Goal: Transaction & Acquisition: Purchase product/service

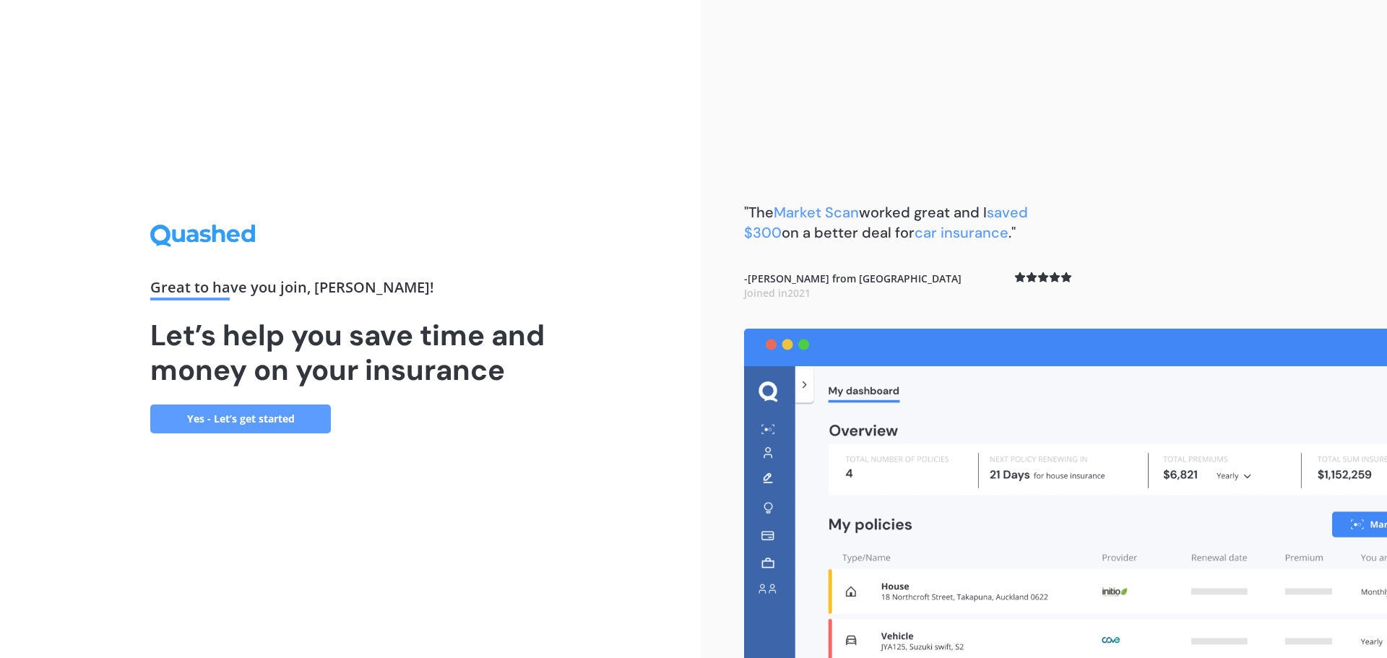
click at [227, 422] on link "Yes - Let’s get started" at bounding box center [240, 418] width 181 height 29
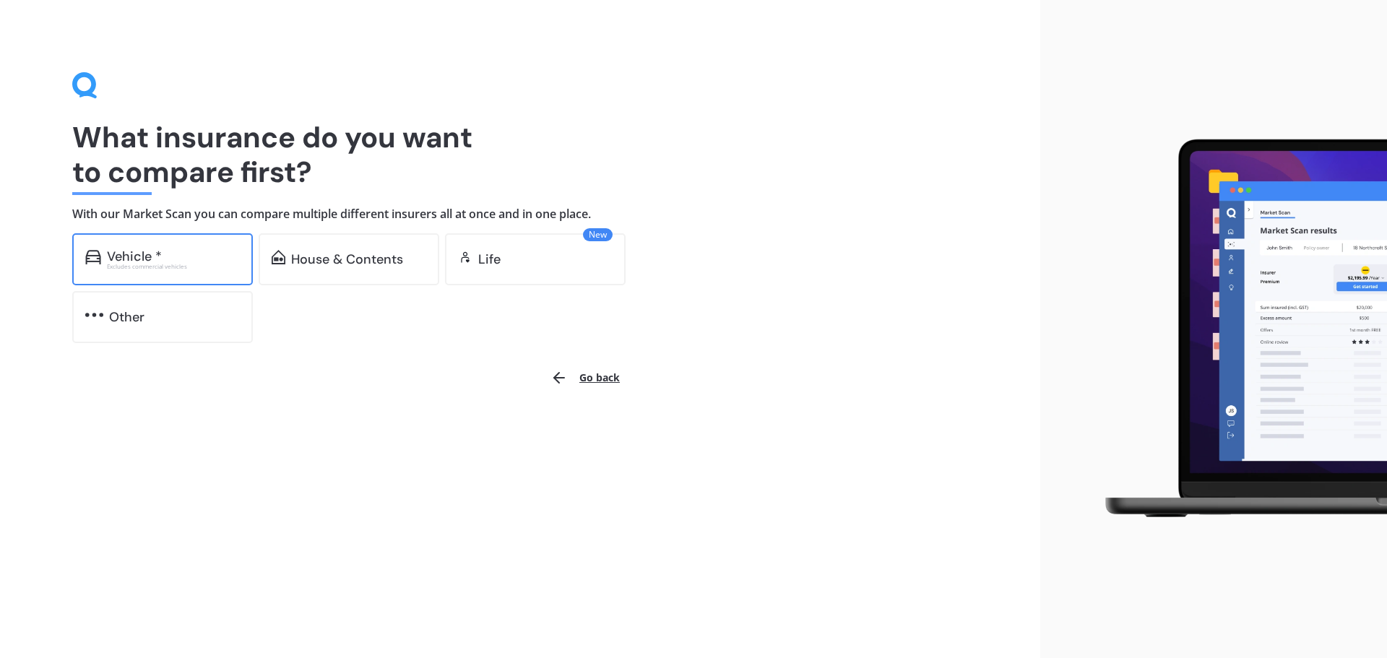
click at [182, 268] on div "Excludes commercial vehicles" at bounding box center [173, 267] width 133 height 6
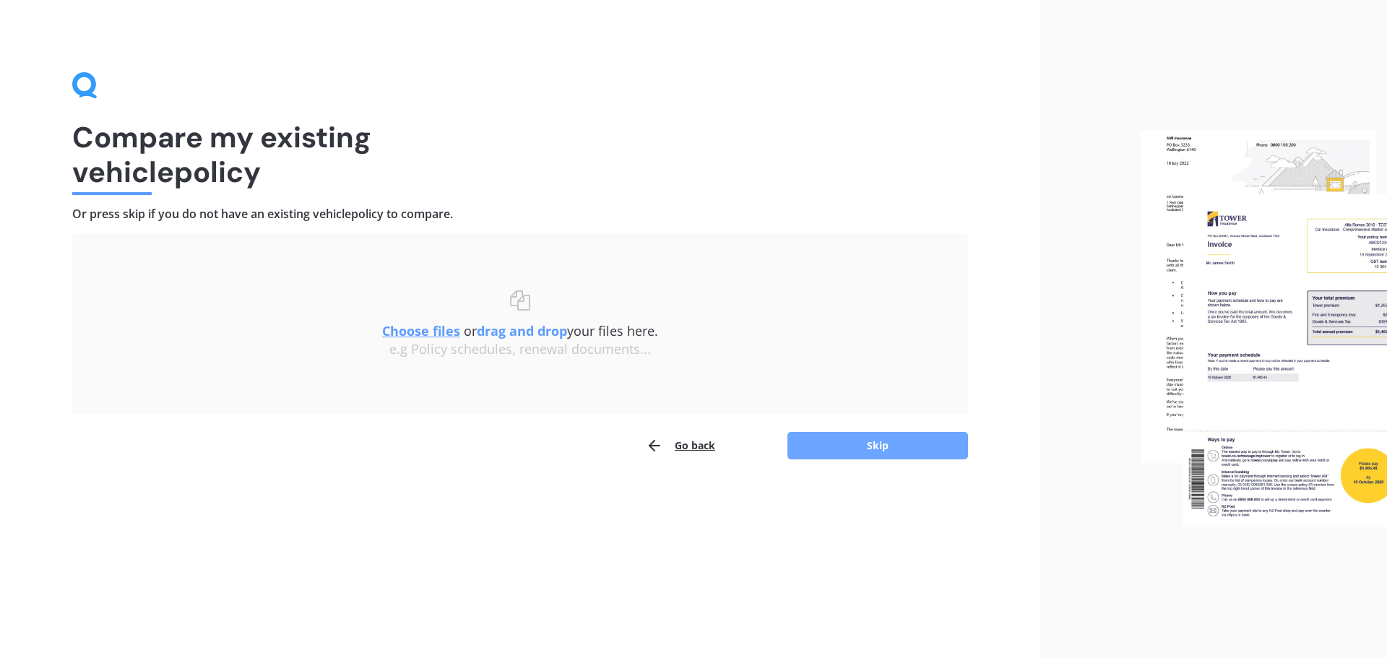
click at [904, 440] on button "Skip" at bounding box center [877, 445] width 181 height 27
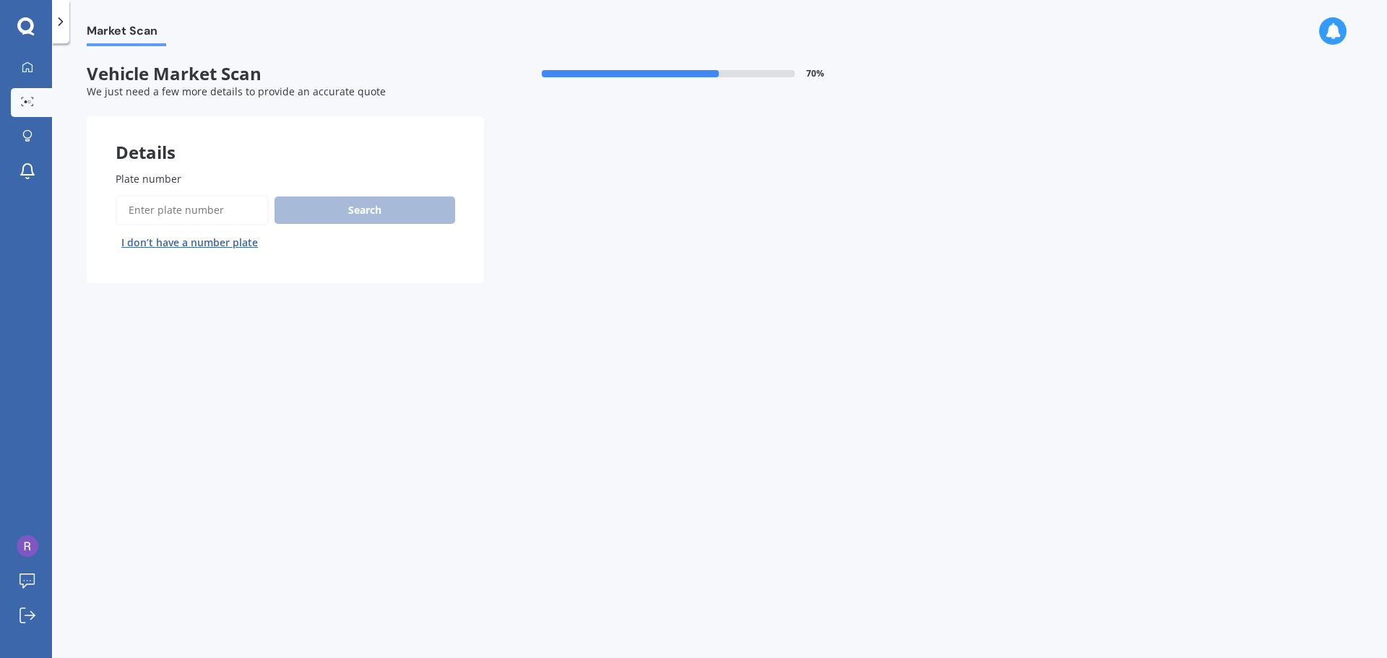
click at [186, 207] on input "Plate number" at bounding box center [192, 210] width 153 height 30
type input "ecg15"
click at [341, 213] on button "Search" at bounding box center [364, 209] width 181 height 27
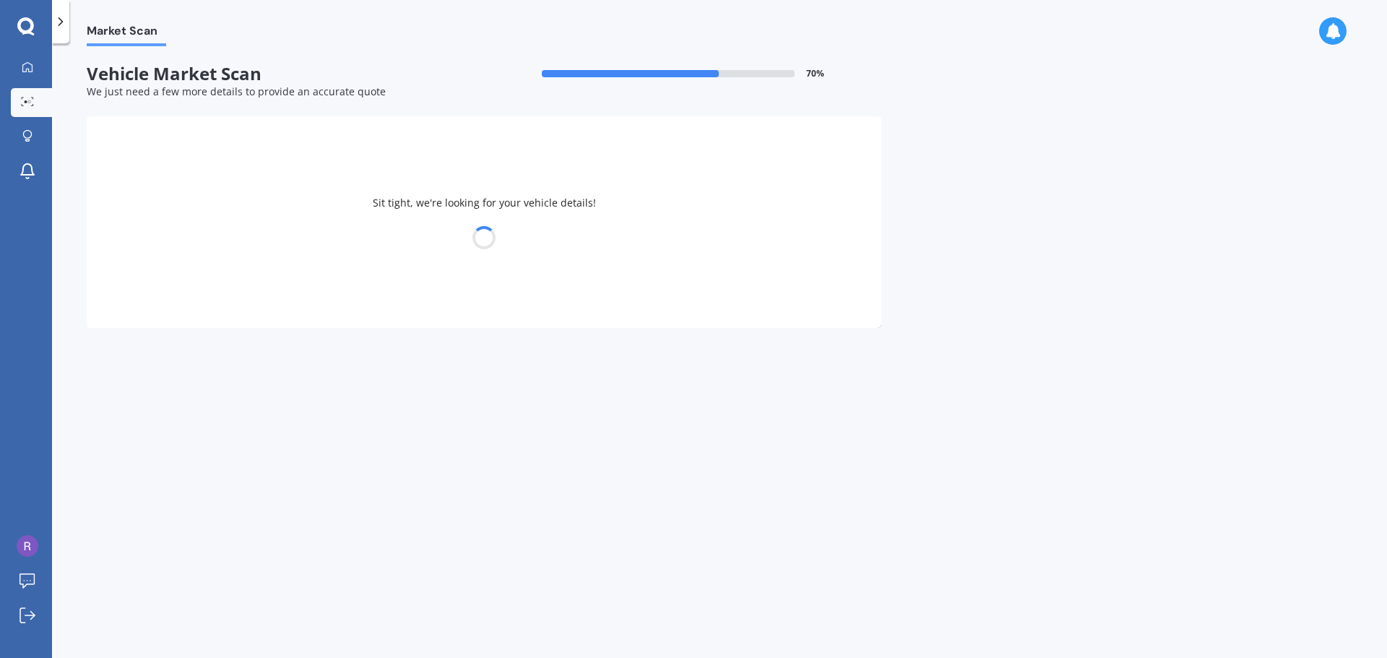
select select "MITSUBISHI"
select select "COLT"
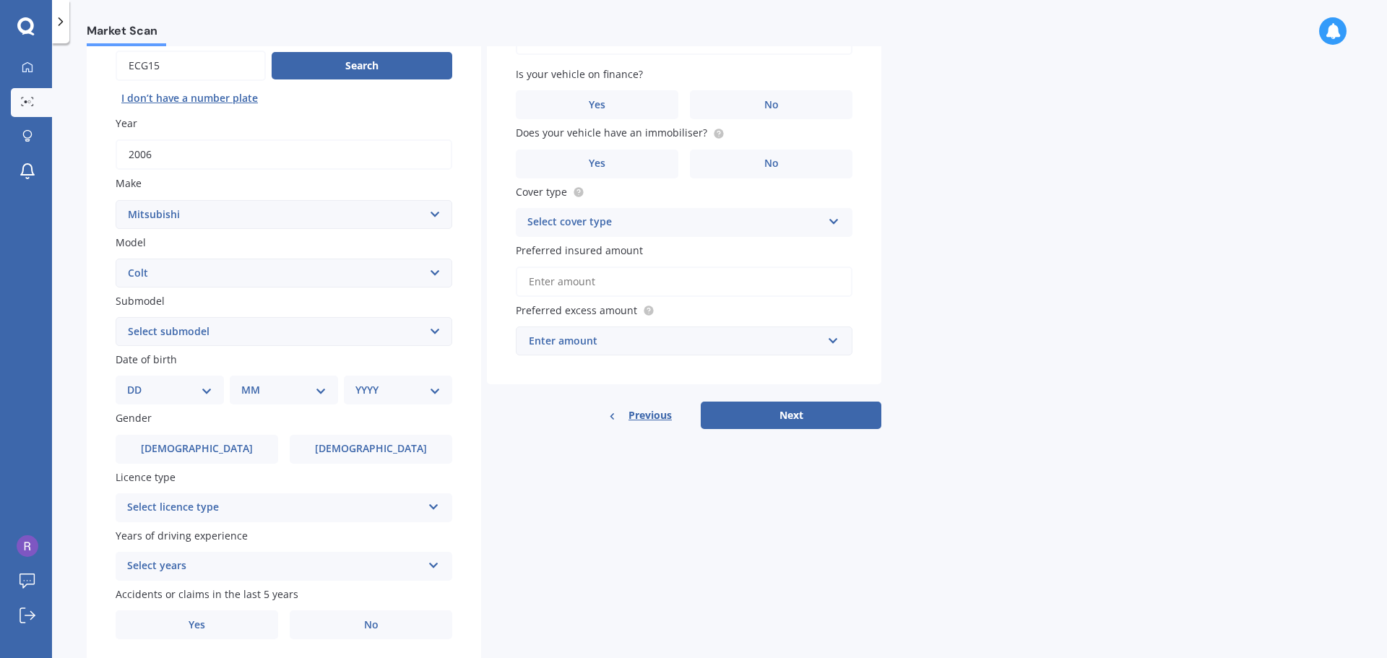
scroll to position [192, 0]
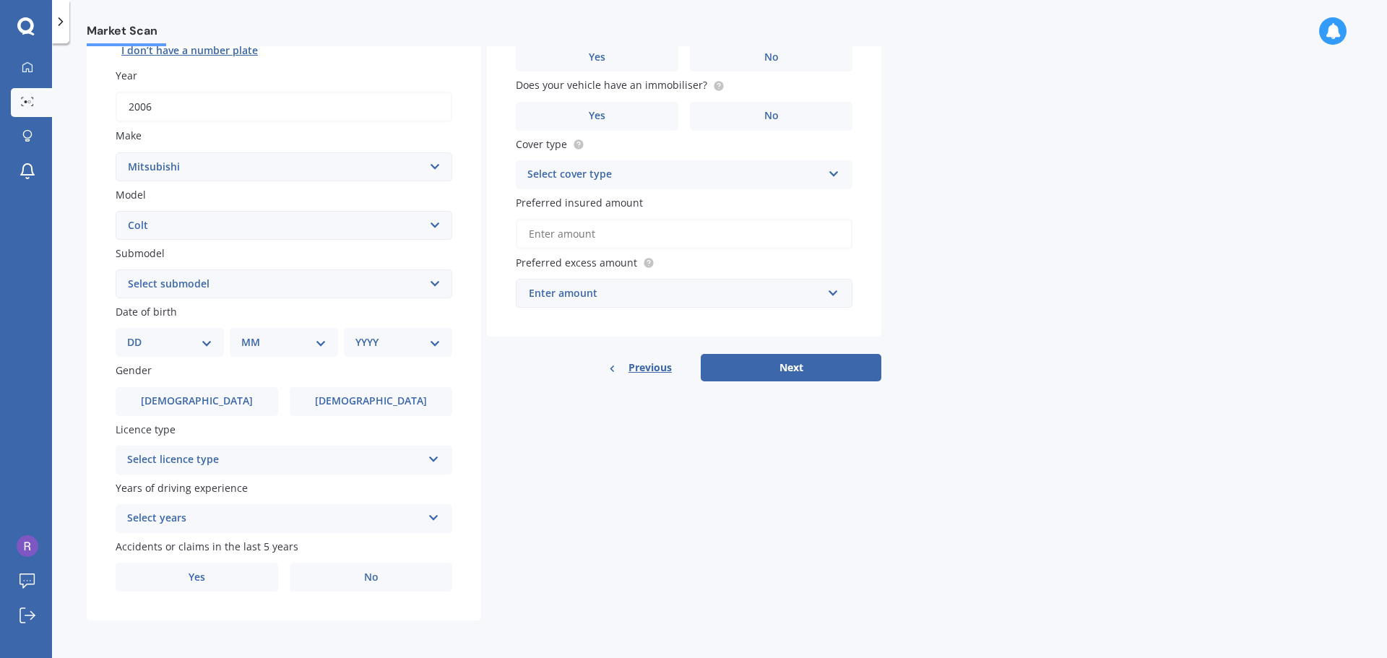
click at [431, 278] on select "Select submodel (All diesel) (All petrol) Hatchback Plus" at bounding box center [284, 283] width 337 height 29
select select "PLUS"
click at [116, 269] on select "Select submodel (All diesel) (All petrol) Hatchback Plus" at bounding box center [284, 283] width 337 height 29
click at [207, 342] on select "DD 01 02 03 04 05 06 07 08 09 10 11 12 13 14 15 16 17 18 19 20 21 22 23 24 25 2…" at bounding box center [169, 342] width 85 height 16
select select "17"
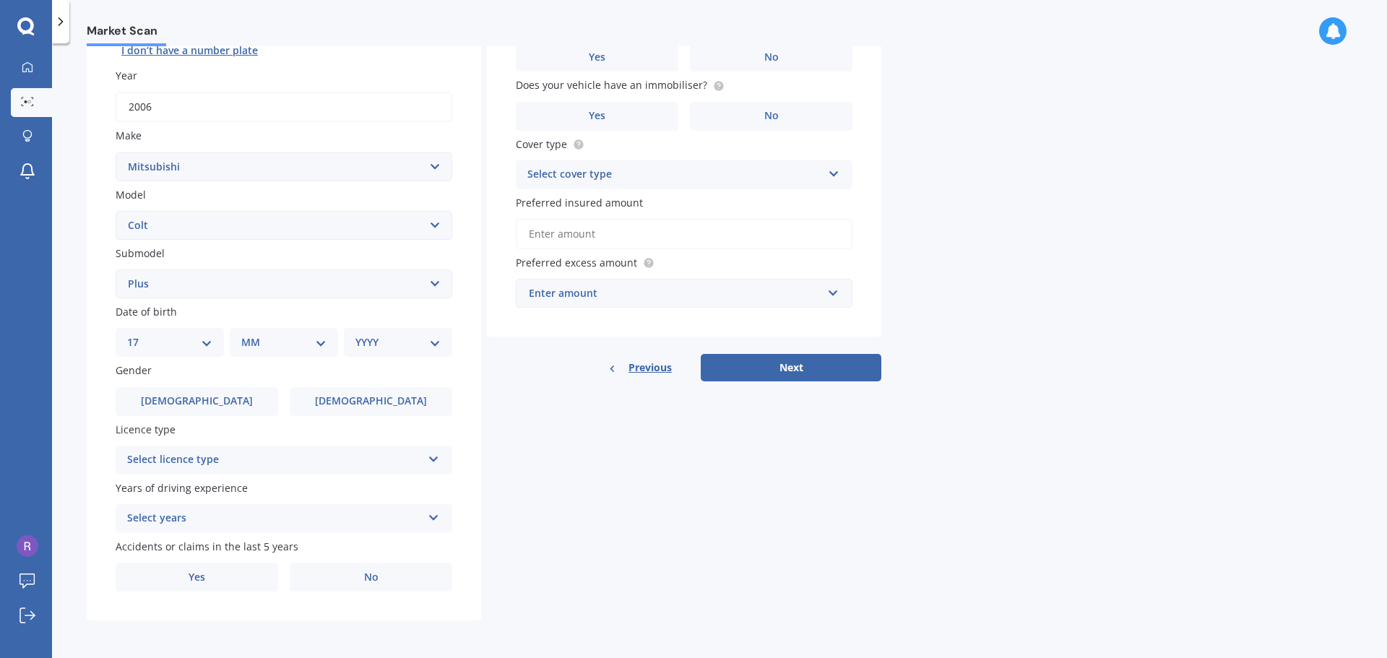
click at [139, 334] on select "DD 01 02 03 04 05 06 07 08 09 10 11 12 13 14 15 16 17 18 19 20 21 22 23 24 25 2…" at bounding box center [169, 342] width 85 height 16
click at [314, 342] on select "MM 01 02 03 04 05 06 07 08 09 10 11 12" at bounding box center [286, 342] width 79 height 16
select select "08"
click at [247, 334] on select "MM 01 02 03 04 05 06 07 08 09 10 11 12" at bounding box center [286, 342] width 79 height 16
click at [425, 342] on select "YYYY 2025 2024 2023 2022 2021 2020 2019 2018 2017 2016 2015 2014 2013 2012 2011…" at bounding box center [394, 342] width 79 height 16
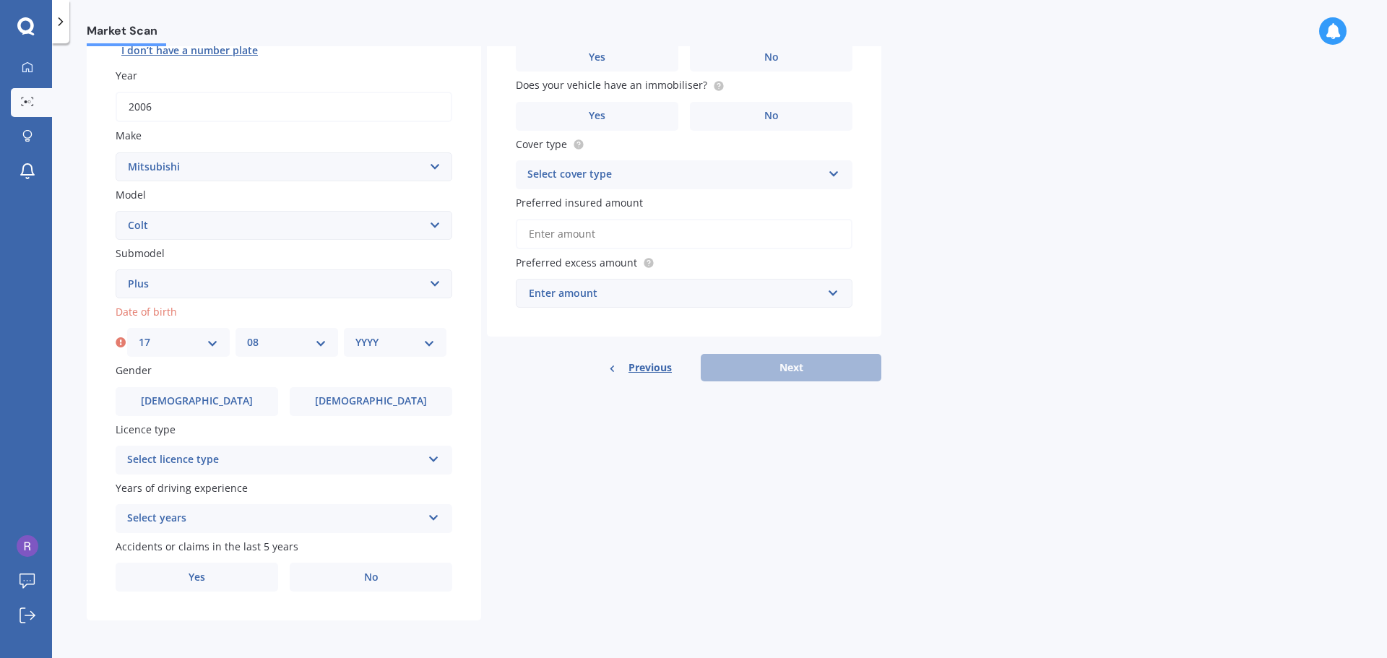
select select "1977"
click at [355, 334] on select "YYYY 2025 2024 2023 2022 2021 2020 2019 2018 2017 2016 2015 2014 2013 2012 2011…" at bounding box center [394, 342] width 79 height 16
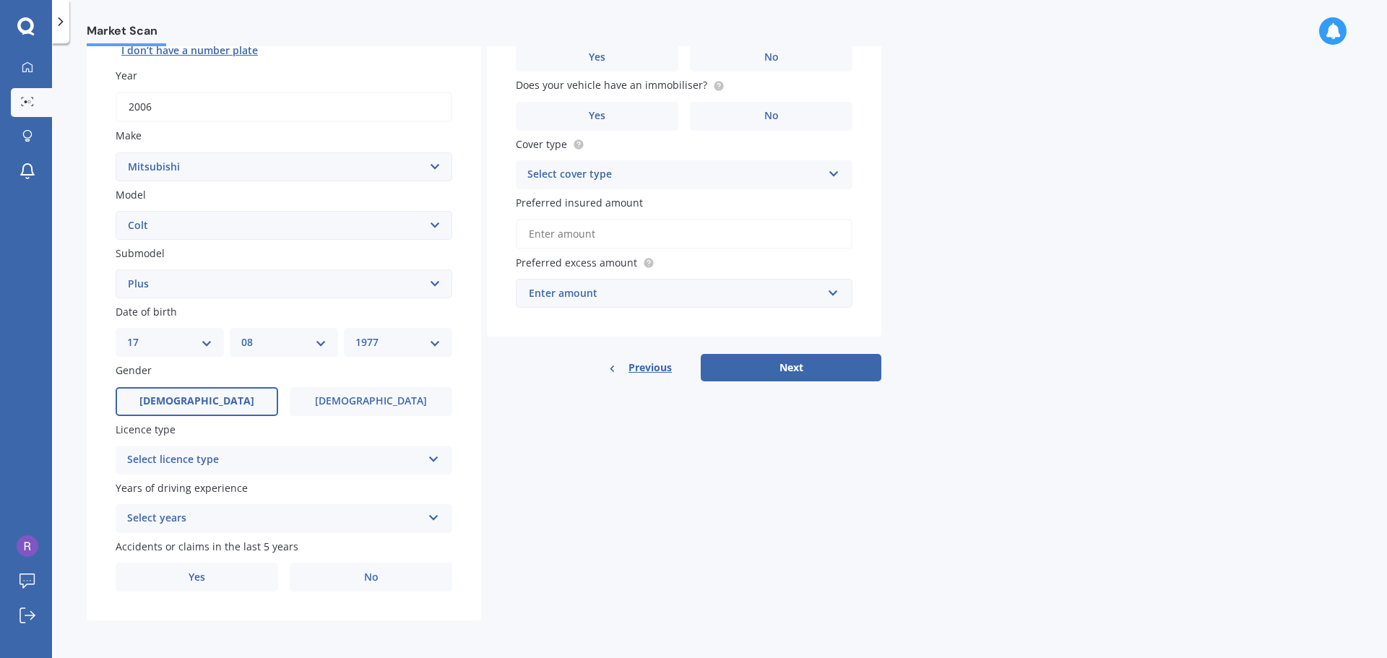
click at [219, 399] on label "Male" at bounding box center [197, 401] width 163 height 29
click at [0, 0] on input "Male" at bounding box center [0, 0] width 0 height 0
click at [430, 454] on icon at bounding box center [434, 456] width 12 height 10
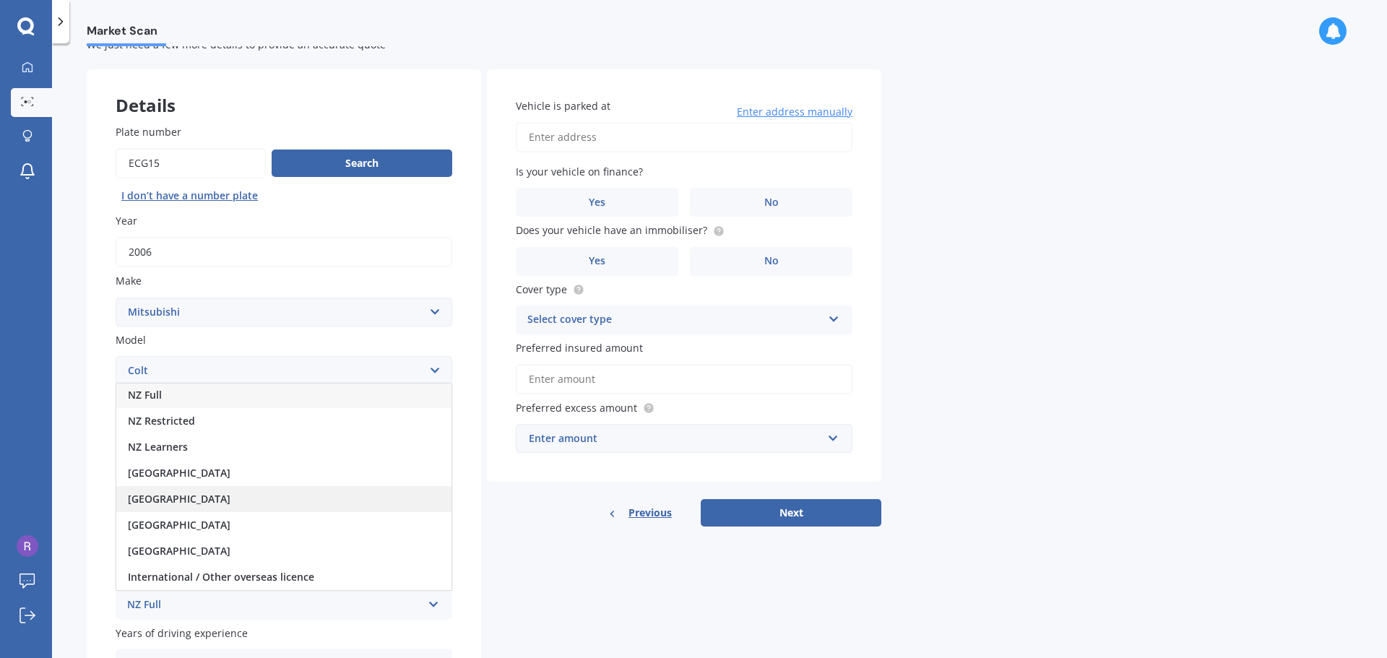
scroll to position [72, 0]
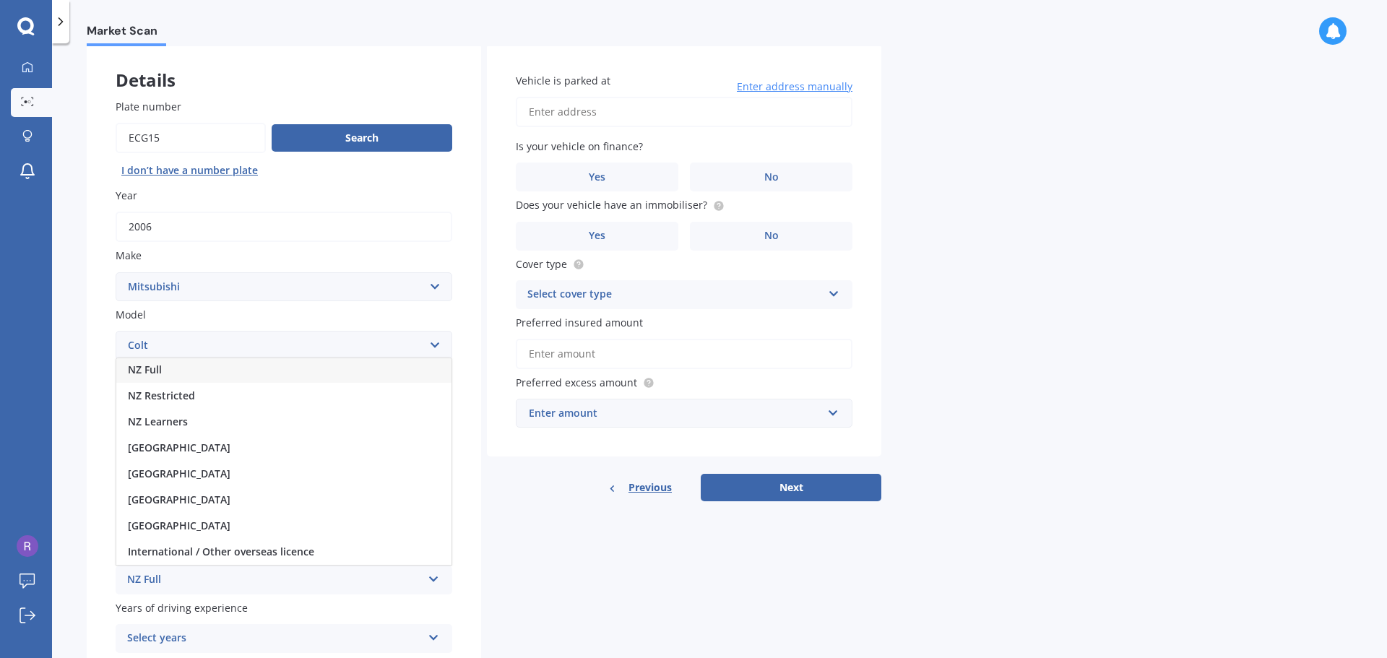
click at [167, 371] on div "NZ Full" at bounding box center [283, 370] width 335 height 26
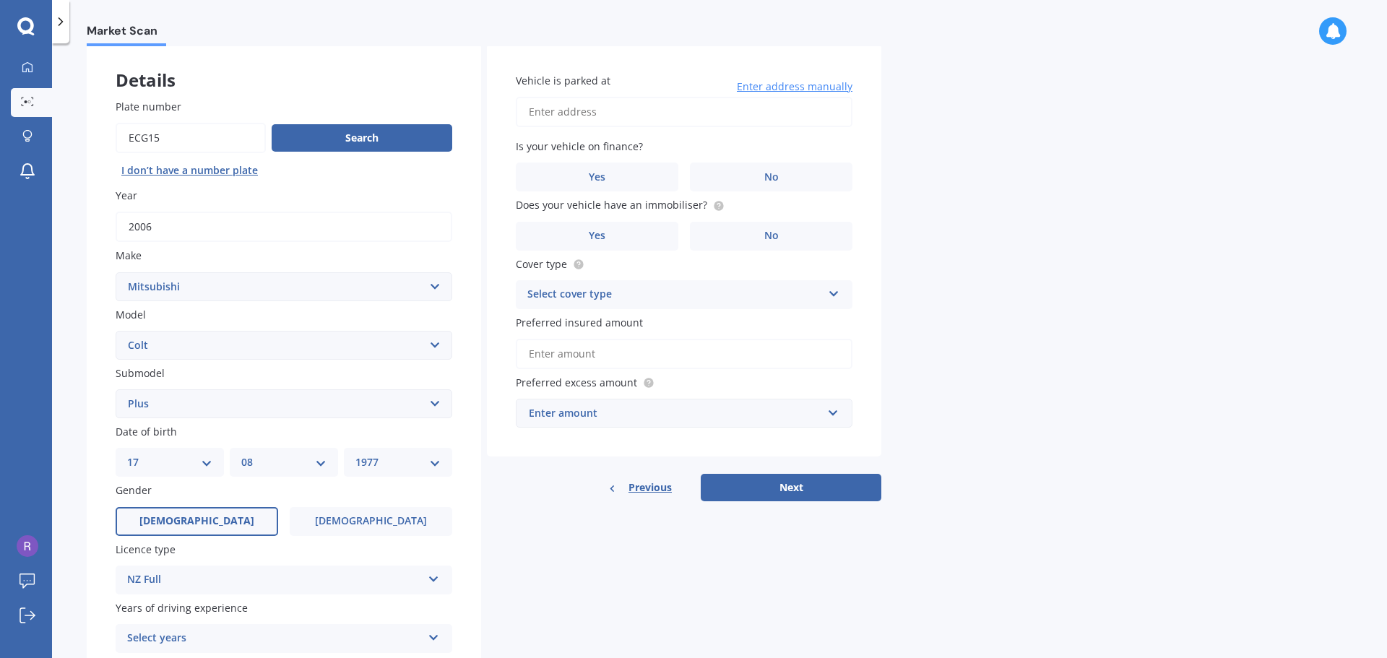
click at [98, 574] on div "Plate number Search I don’t have a number plate Year 2006 Make Select make AC A…" at bounding box center [284, 405] width 394 height 671
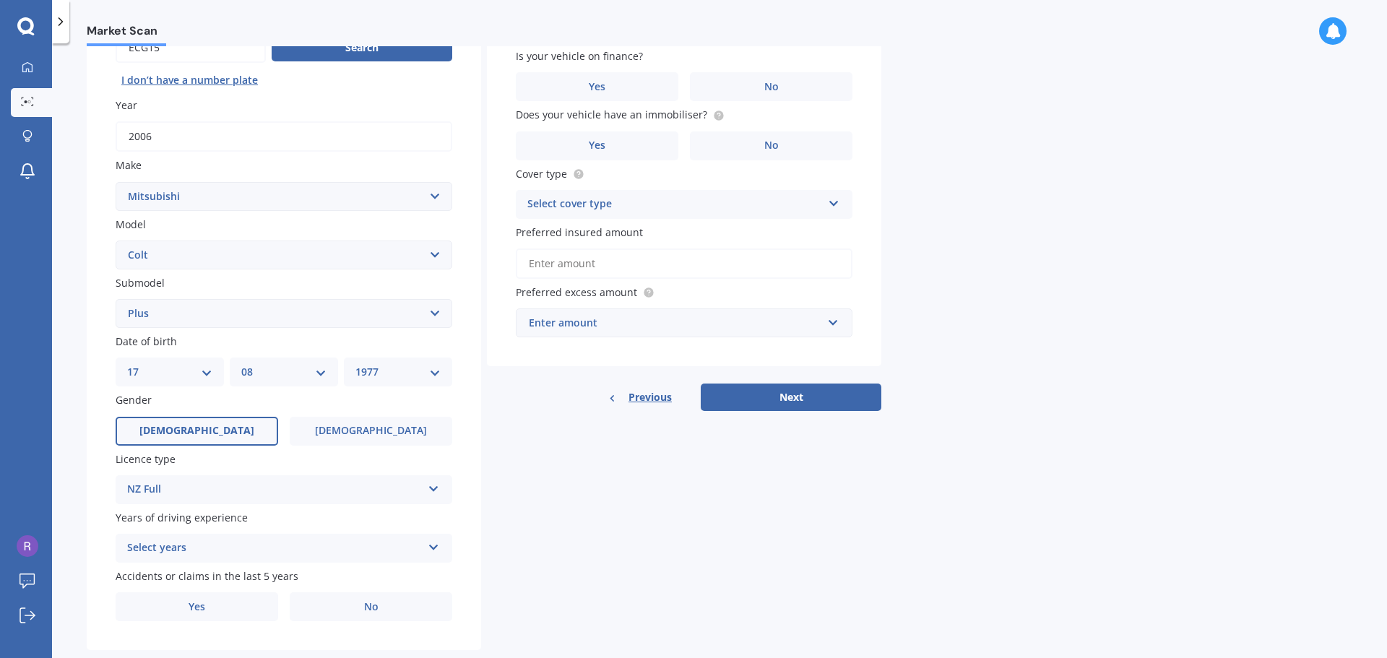
scroll to position [192, 0]
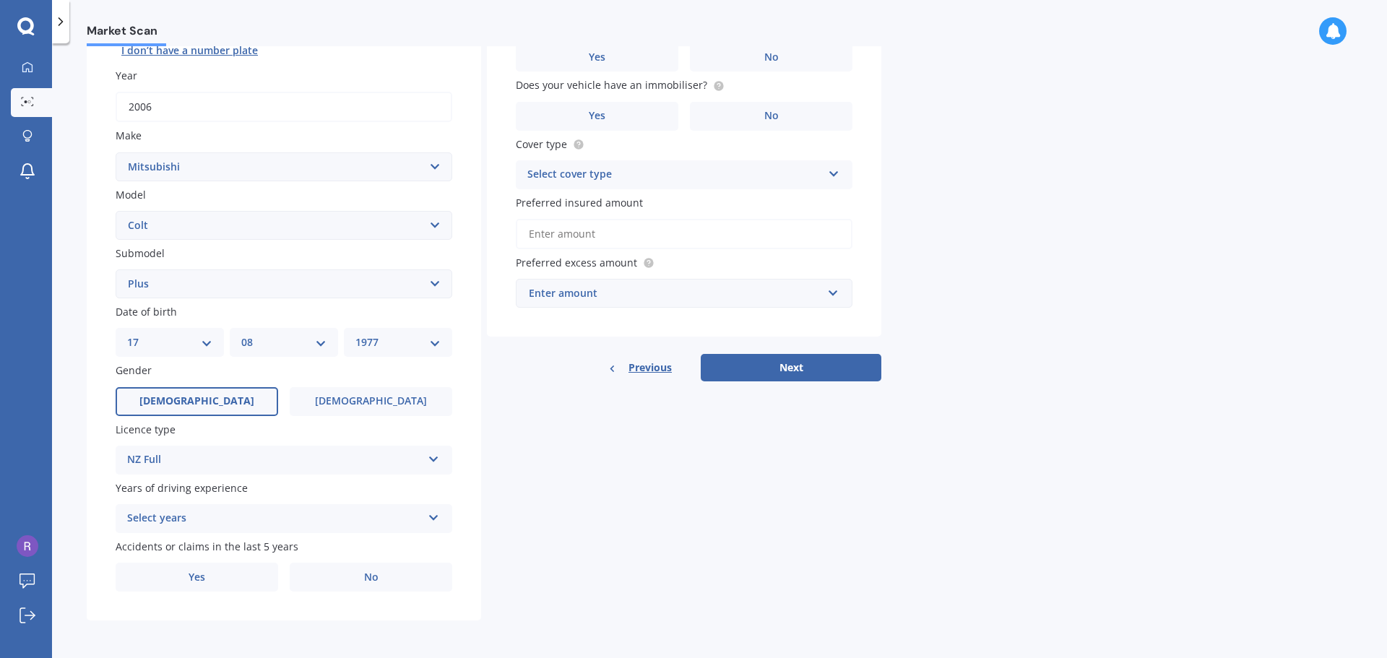
click at [434, 515] on icon at bounding box center [434, 515] width 12 height 10
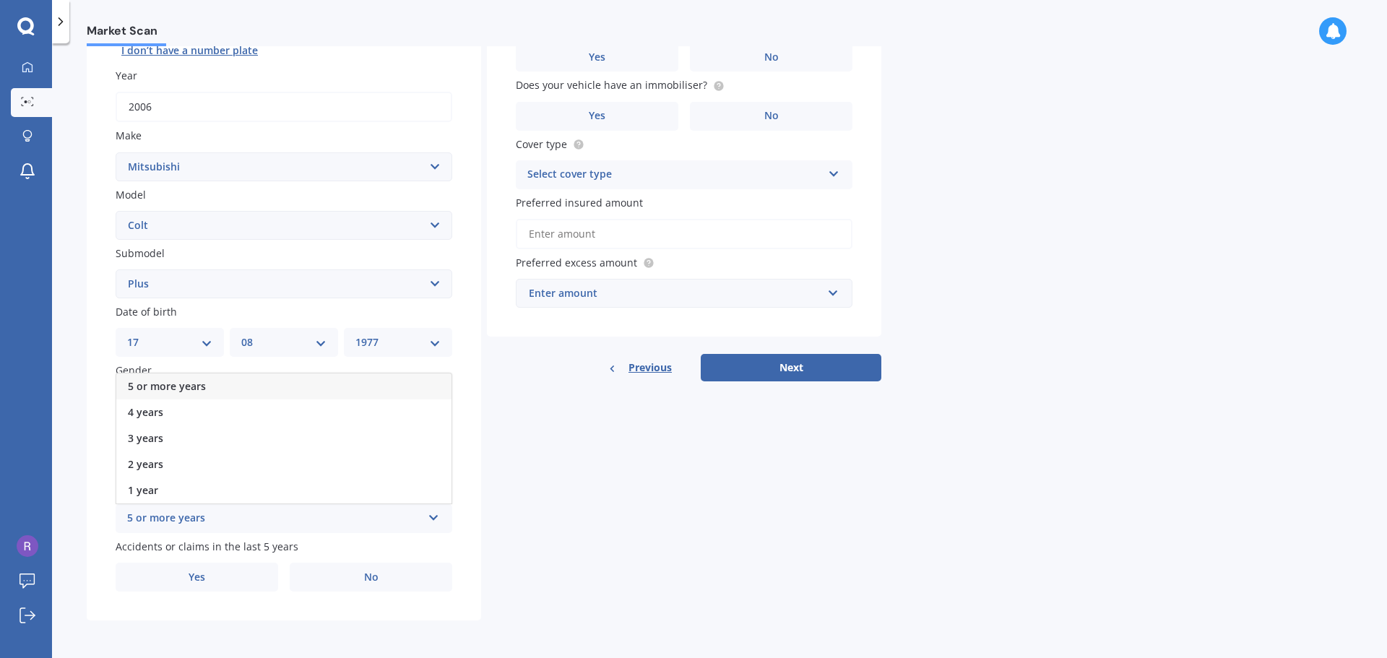
click at [181, 387] on span "5 or more years" at bounding box center [167, 386] width 78 height 14
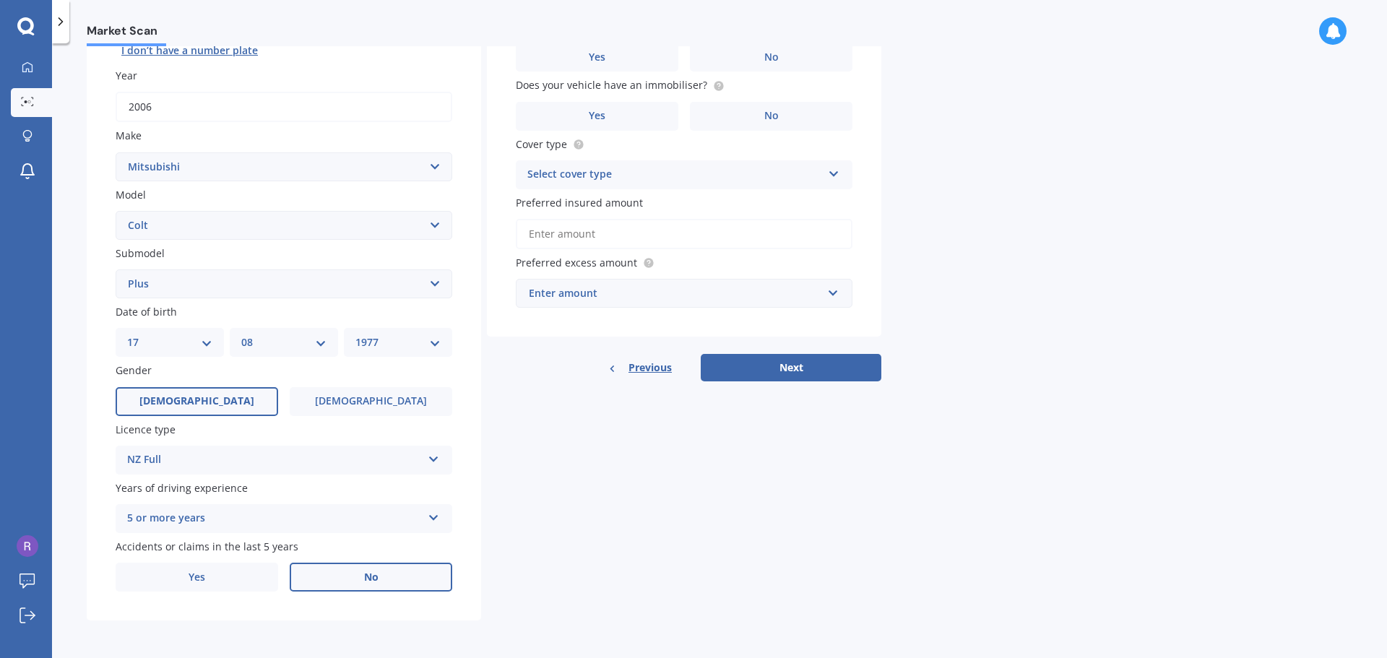
click at [366, 574] on span "No" at bounding box center [371, 577] width 14 height 12
click at [0, 0] on input "No" at bounding box center [0, 0] width 0 height 0
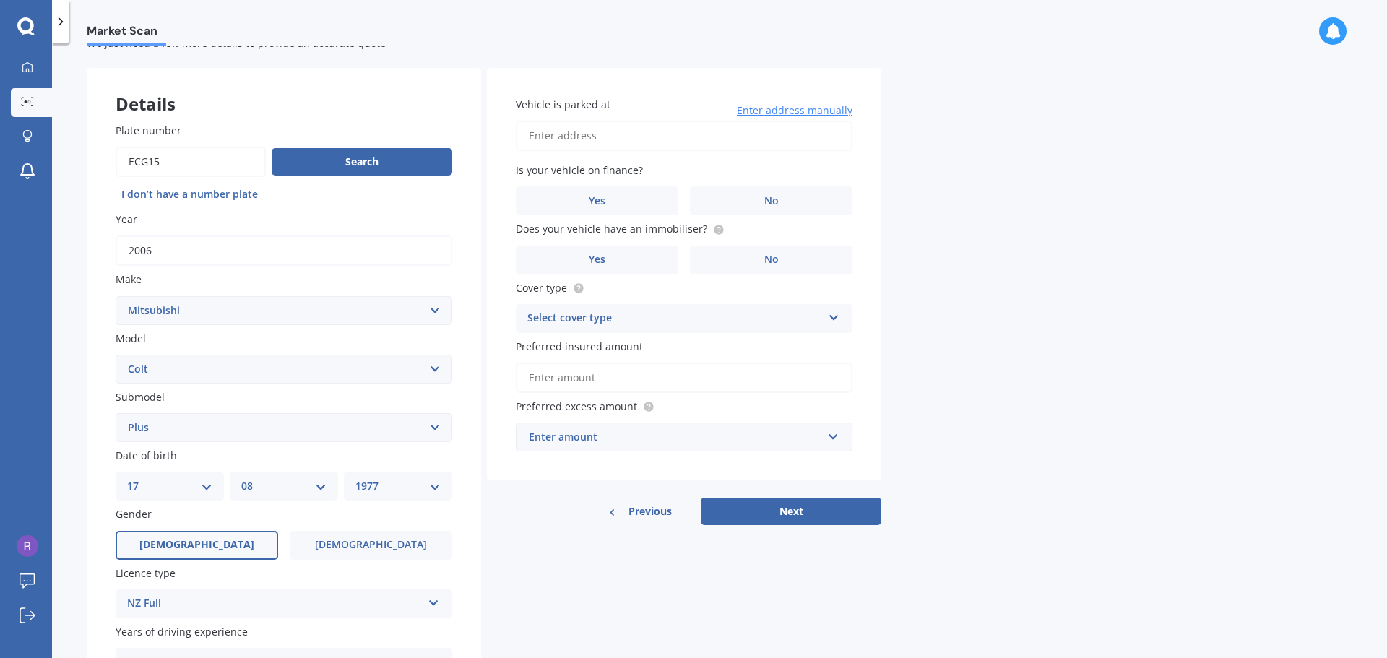
scroll to position [0, 0]
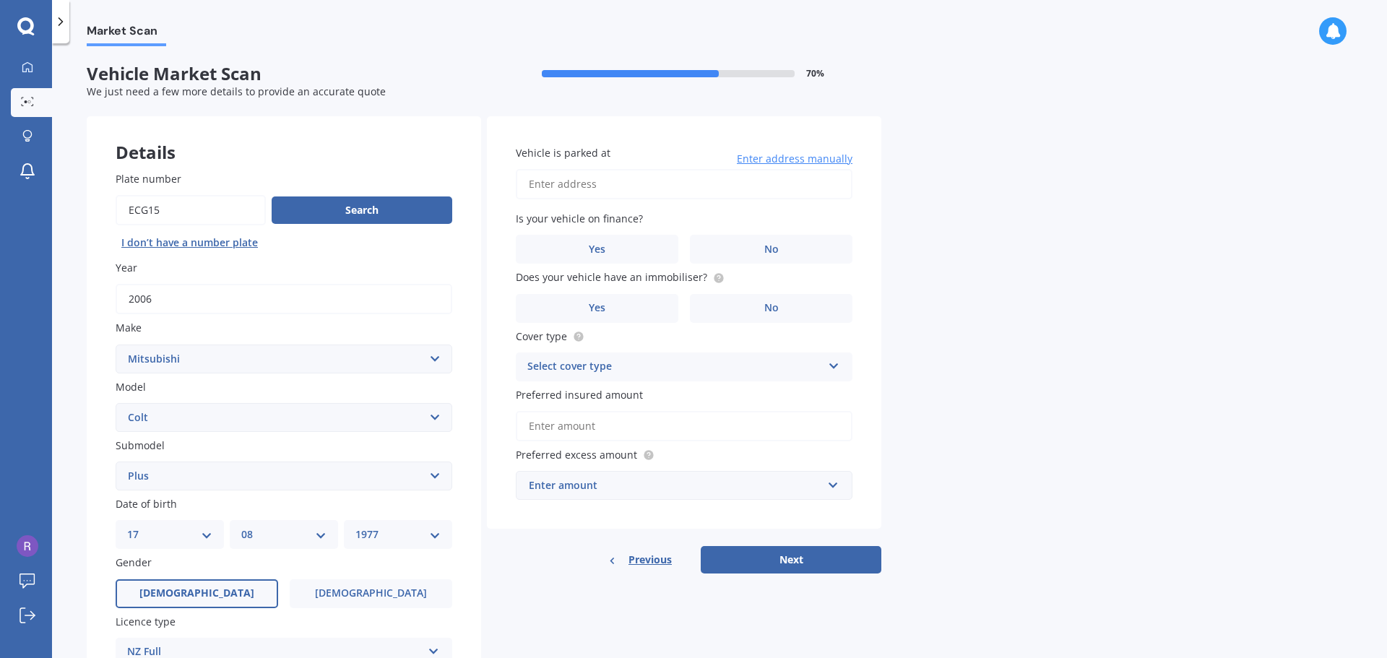
click at [597, 186] on input "Vehicle is parked at" at bounding box center [684, 184] width 337 height 30
click at [764, 182] on input "15 Otonga RoadRotorua Springfield, Please Select 3015" at bounding box center [684, 184] width 337 height 30
type input "15 Otonga Road, Springfield, Rotorua 3015"
click at [766, 247] on span "No" at bounding box center [771, 249] width 14 height 12
click at [0, 0] on input "No" at bounding box center [0, 0] width 0 height 0
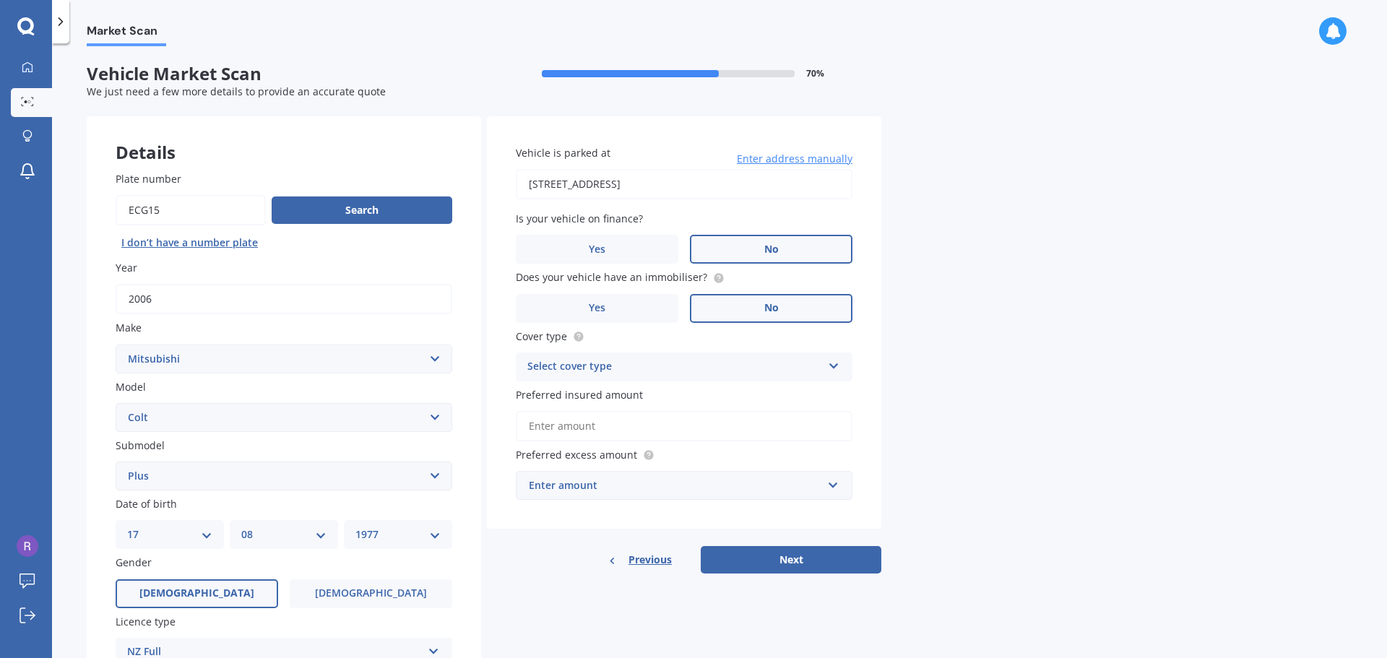
click at [799, 303] on label "No" at bounding box center [771, 308] width 163 height 29
click at [0, 0] on input "No" at bounding box center [0, 0] width 0 height 0
click at [834, 365] on icon at bounding box center [834, 363] width 12 height 10
click at [645, 424] on div "Third Party, Fire & Theft" at bounding box center [683, 421] width 335 height 26
click at [579, 426] on input "Preferred insured amount" at bounding box center [684, 426] width 337 height 30
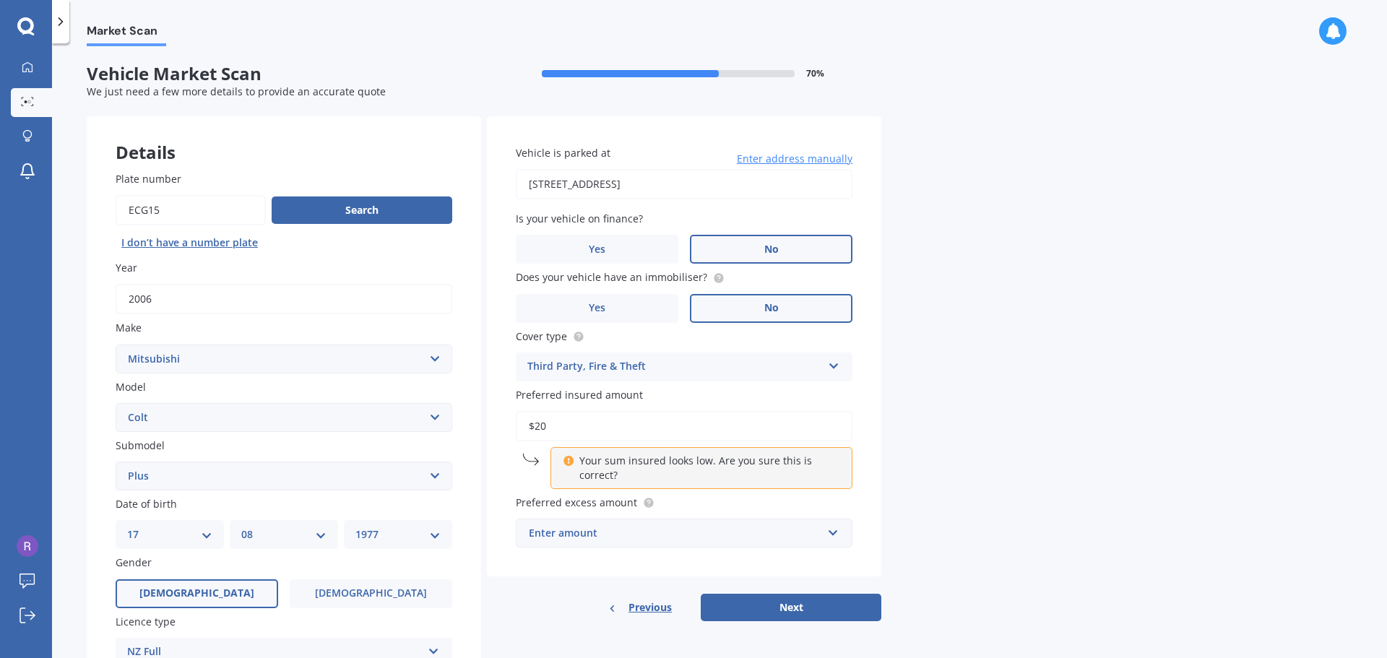
type input "$2"
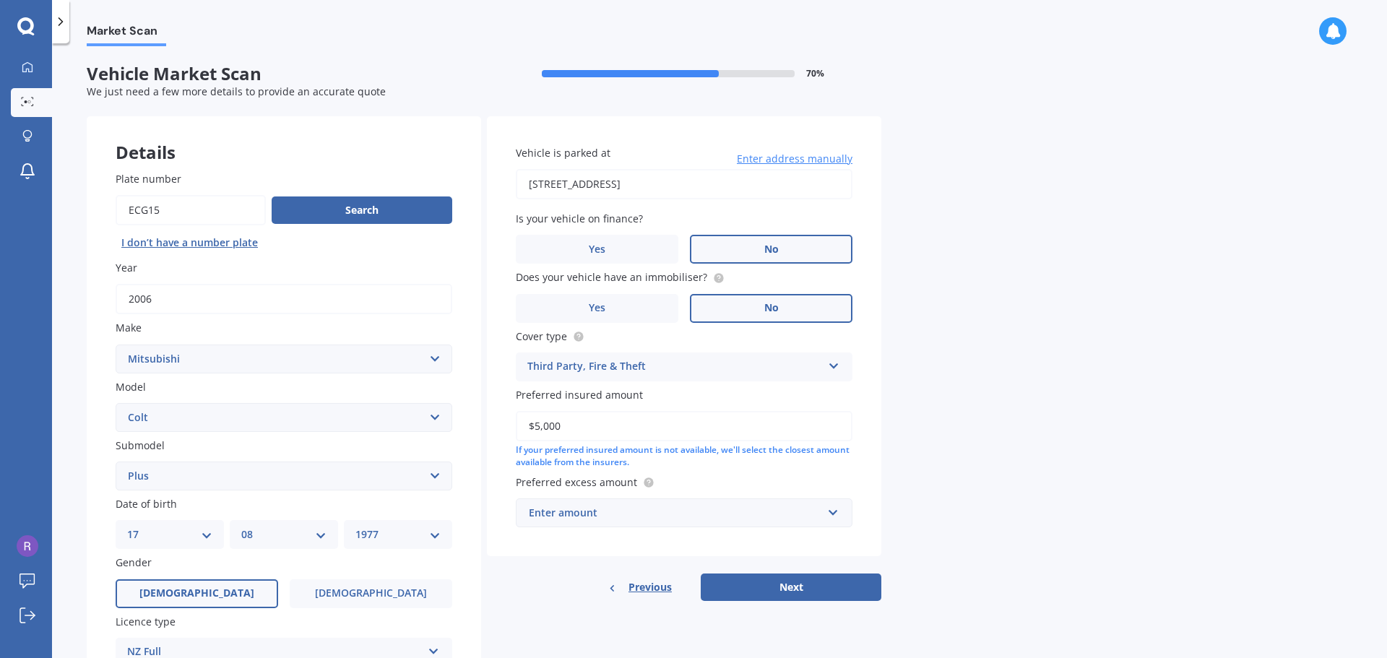
type input "$5,000"
click at [898, 456] on div "Market Scan Vehicle Market Scan 70 % We just need a few more details to provide…" at bounding box center [719, 353] width 1335 height 615
click at [832, 514] on input "text" at bounding box center [679, 512] width 324 height 27
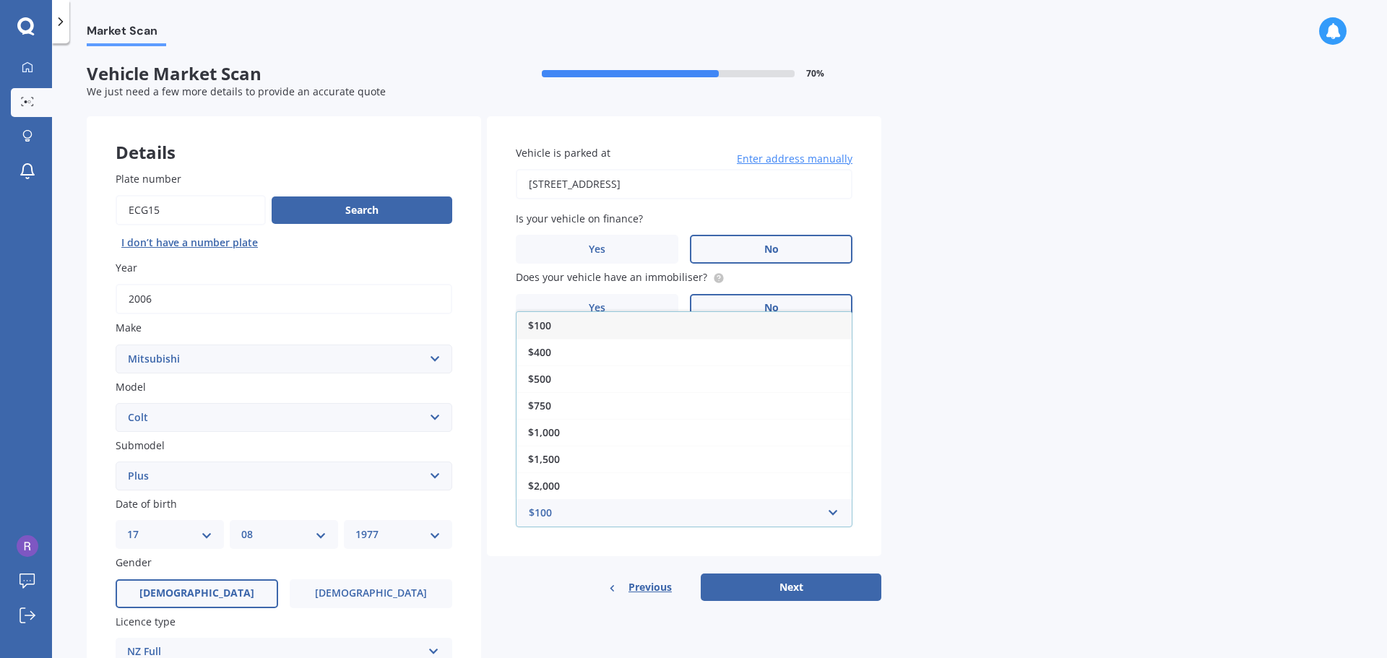
click at [589, 326] on div "$100" at bounding box center [683, 325] width 335 height 27
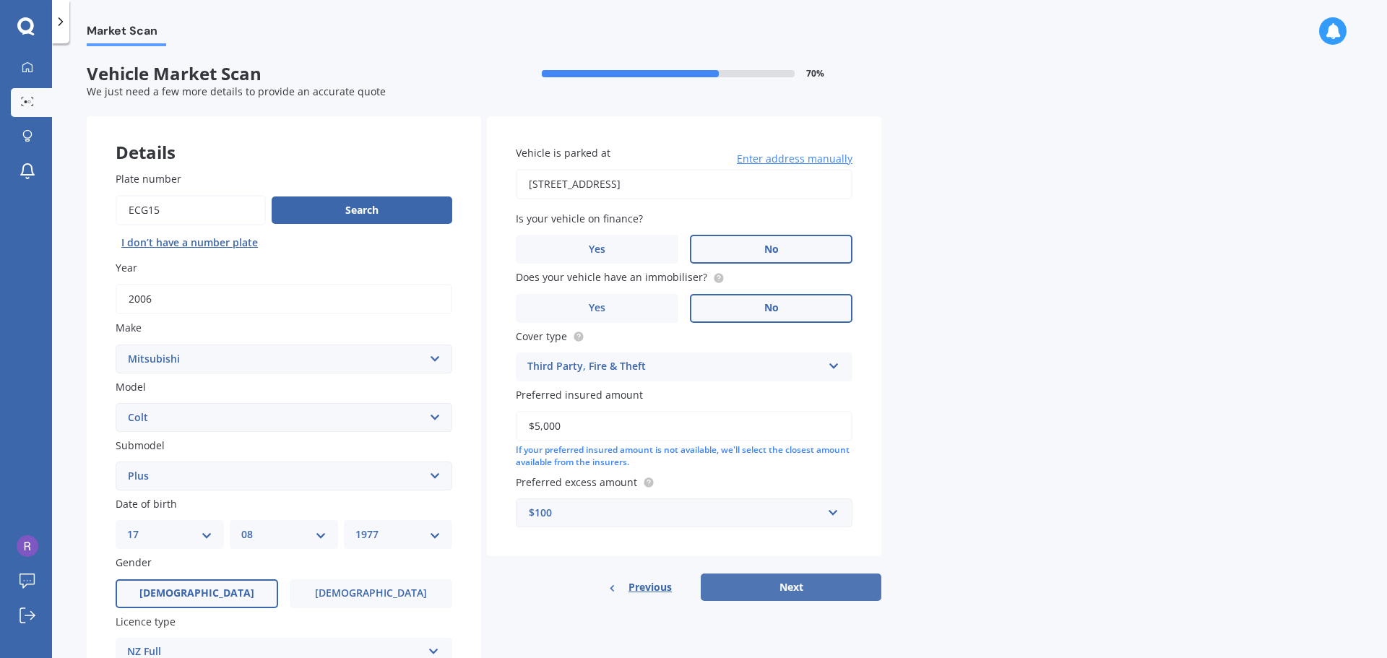
click at [830, 589] on button "Next" at bounding box center [791, 587] width 181 height 27
select select "17"
select select "08"
select select "1977"
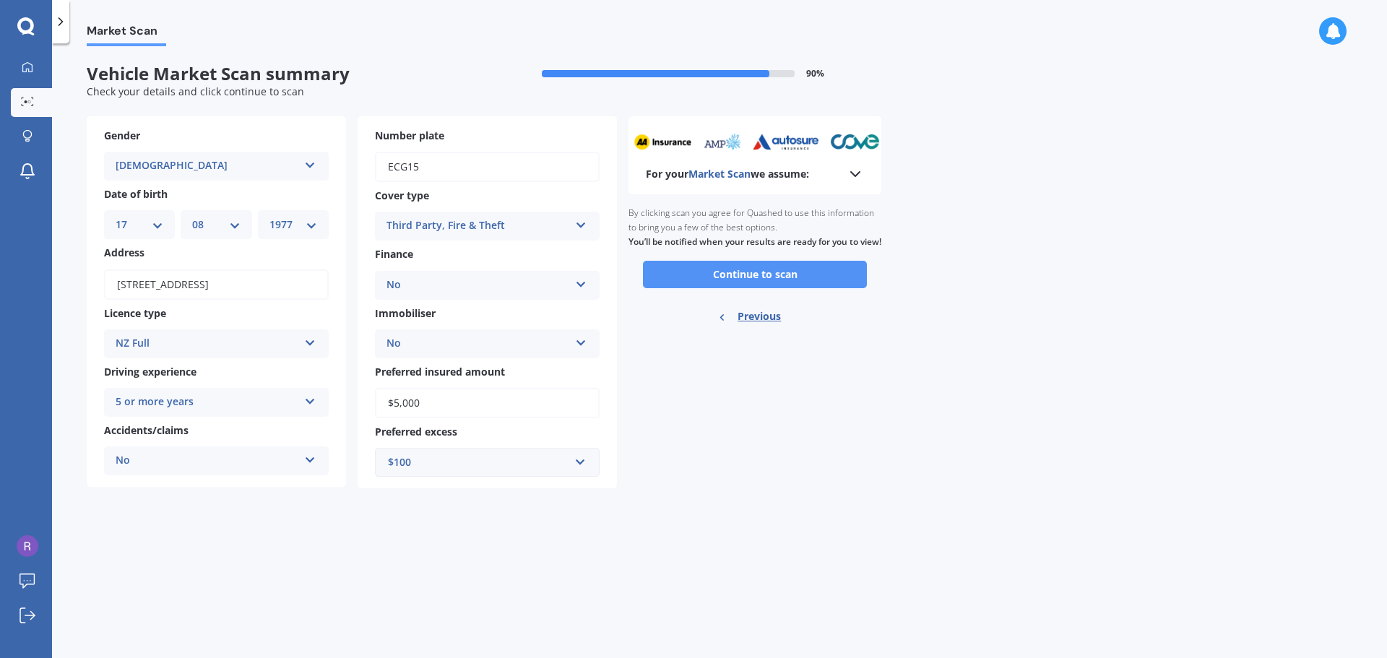
click at [784, 288] on button "Continue to scan" at bounding box center [755, 274] width 224 height 27
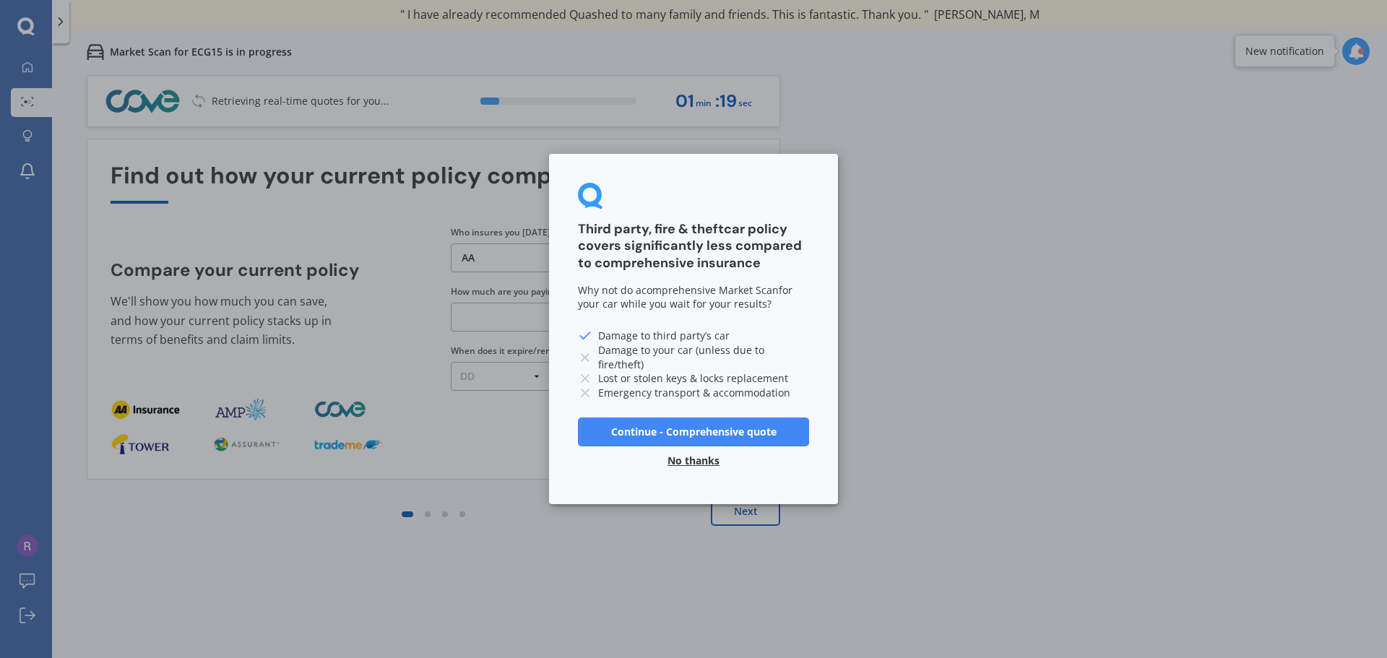
click at [713, 431] on button "Continue - Comprehensive quote" at bounding box center [693, 431] width 231 height 29
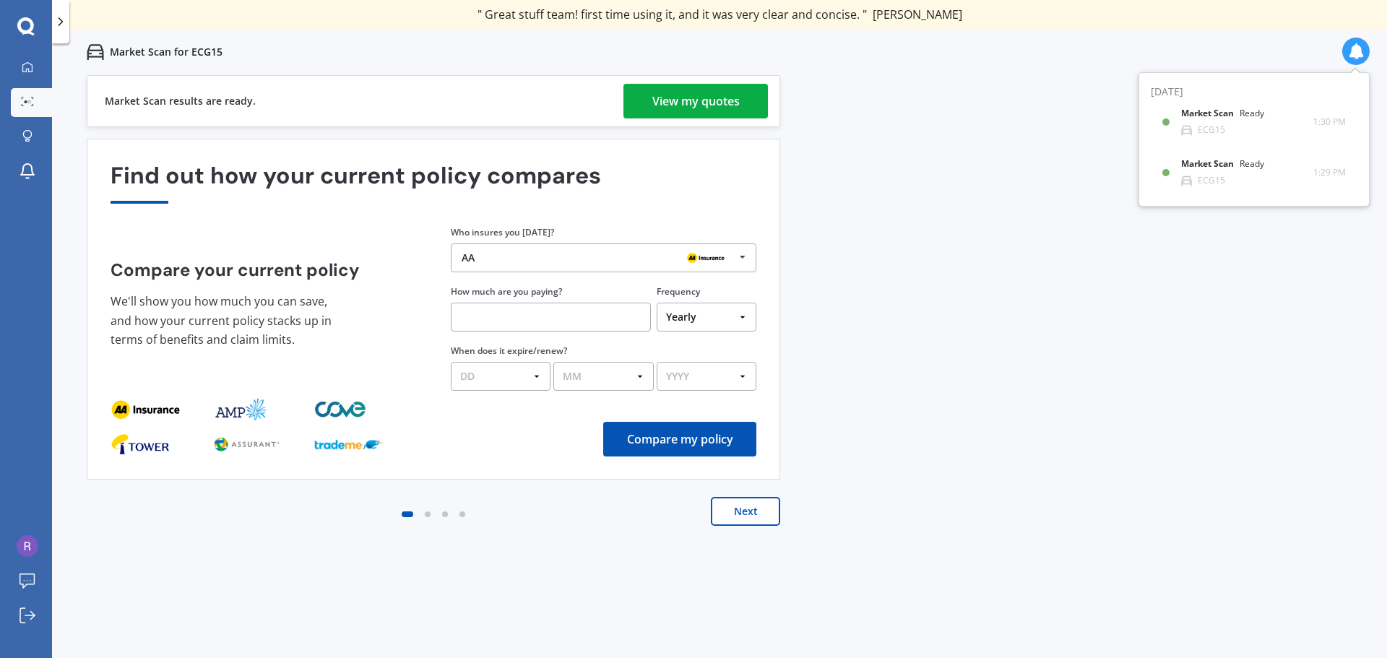
click at [691, 102] on div "View my quotes" at bounding box center [695, 101] width 87 height 35
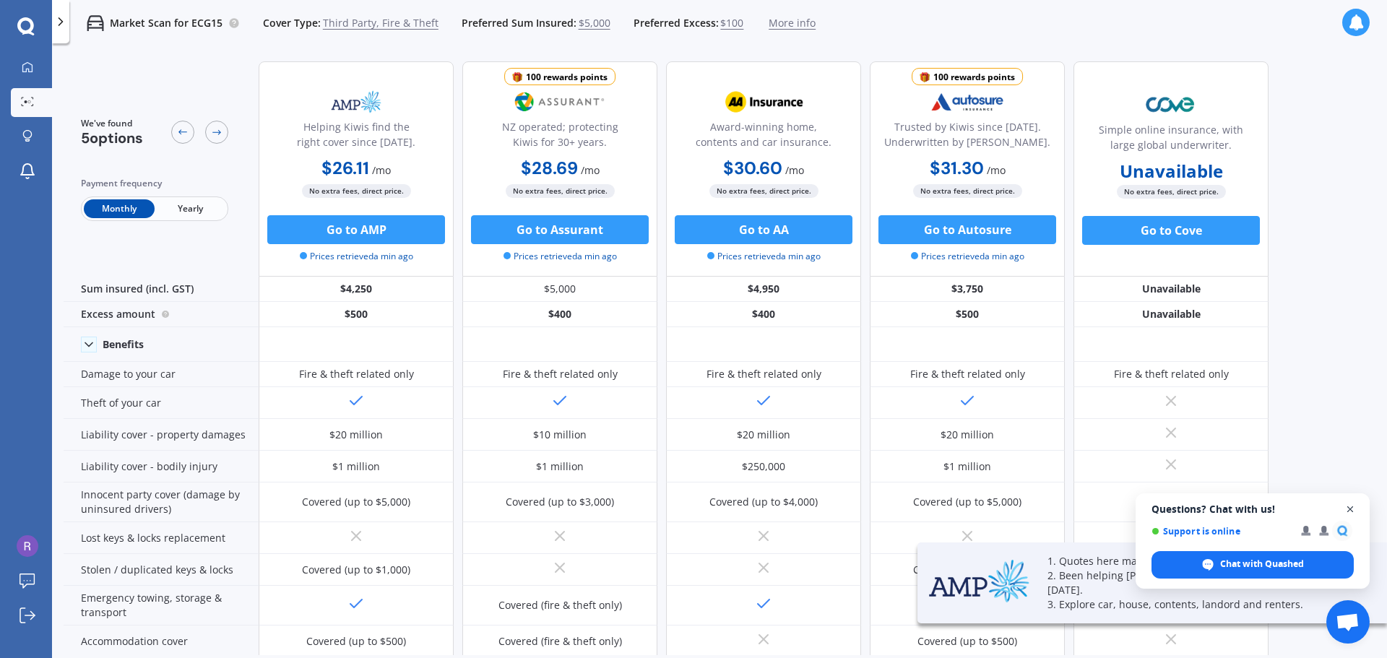
click at [1351, 511] on span "Open chat" at bounding box center [1350, 510] width 18 height 18
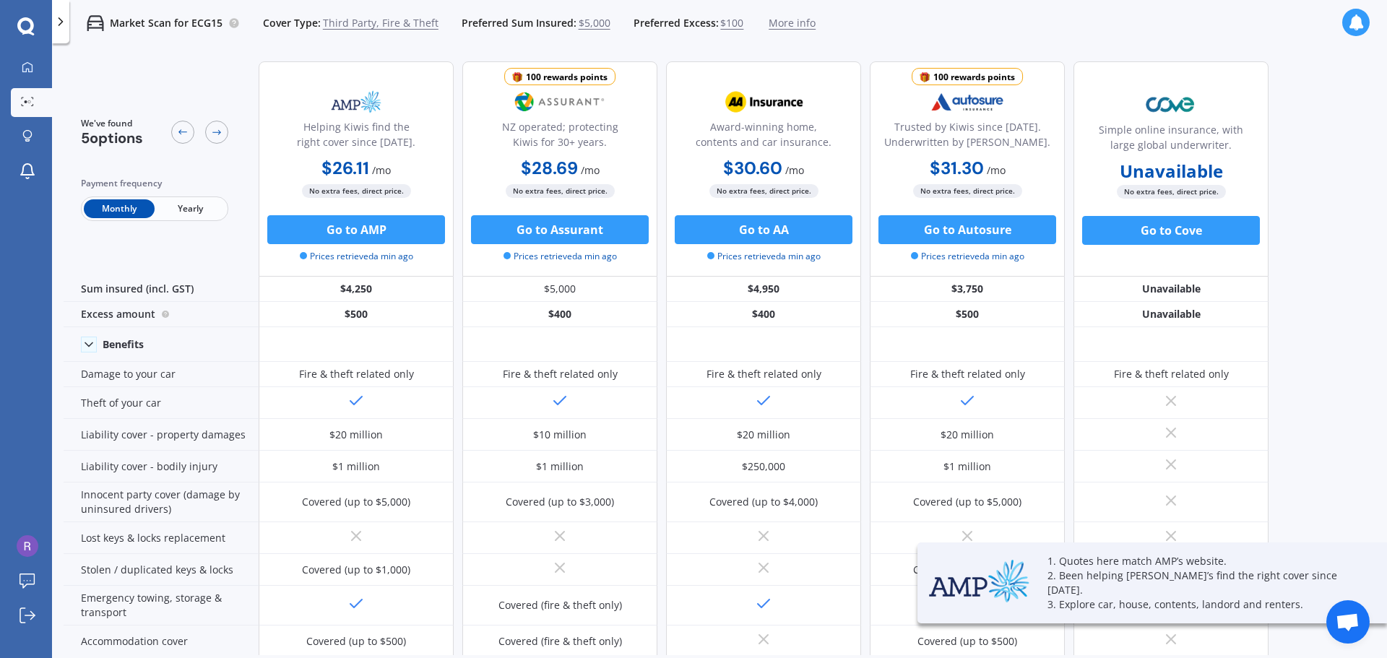
click at [1332, 475] on div "We've found 5 options Payment frequency Monthly Yearly Helping Kiwis find the r…" at bounding box center [725, 352] width 1323 height 605
